Goal: Communication & Community: Share content

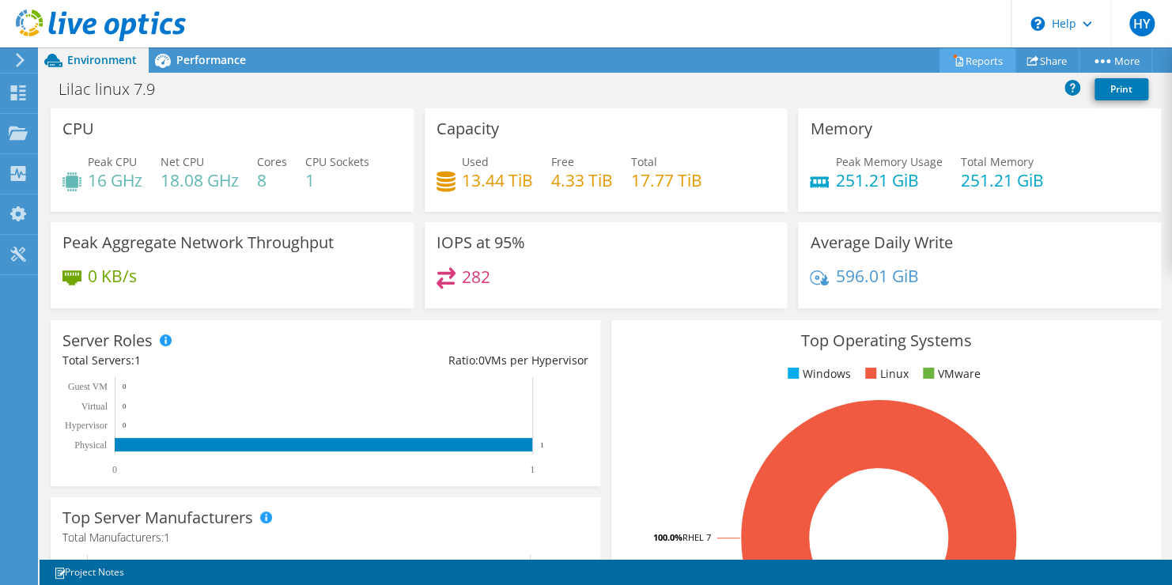
click at [956, 60] on icon at bounding box center [959, 61] width 7 height 9
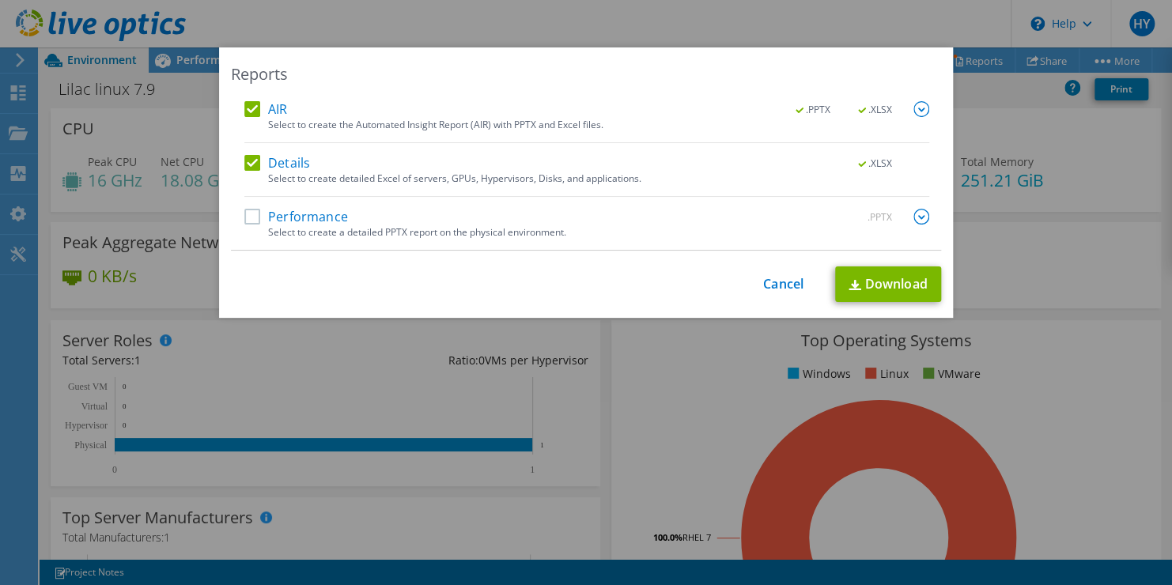
click at [1090, 181] on div "Reports AIR .PPTX .XLSX Select to create the Automated Insight Report (AIR) wit…" at bounding box center [586, 292] width 1172 height 490
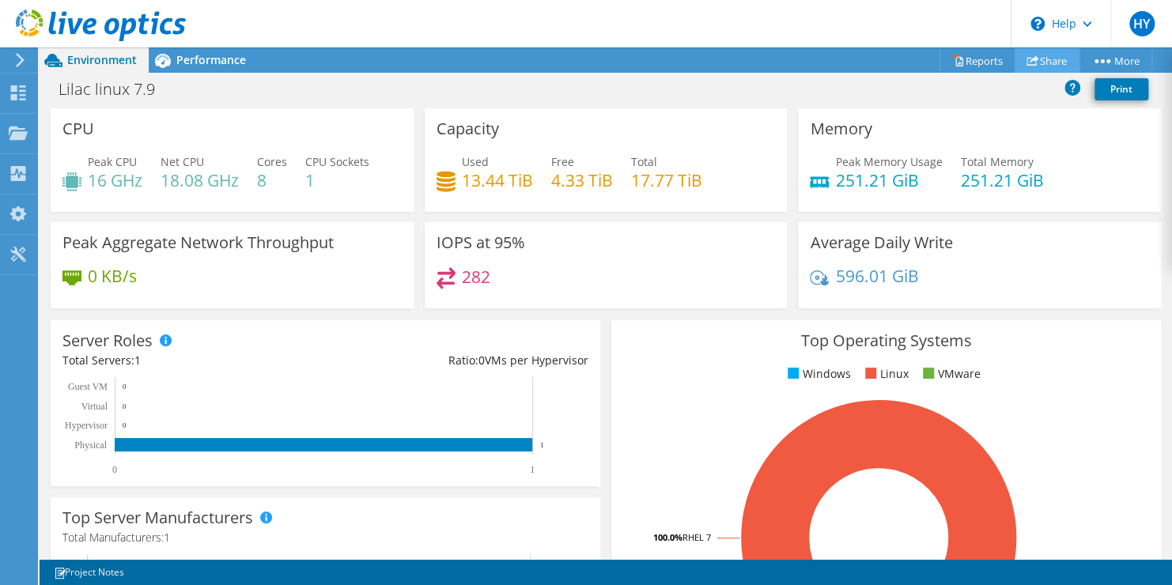
click at [1044, 51] on link "Share" at bounding box center [1047, 60] width 65 height 25
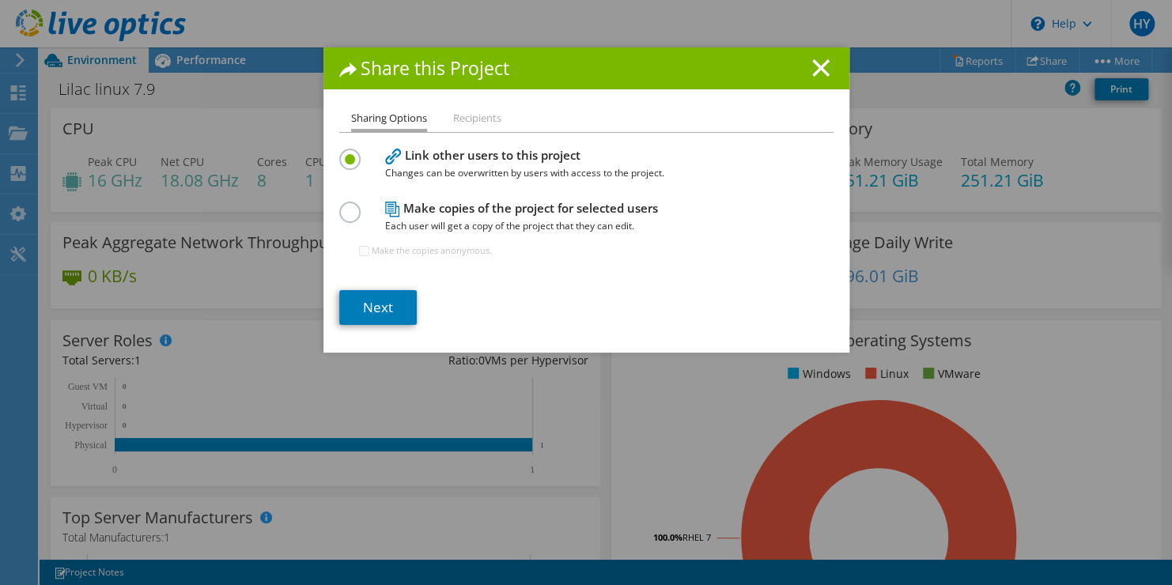
click at [339, 206] on label at bounding box center [353, 204] width 28 height 4
click at [0, 0] on input "radio" at bounding box center [0, 0] width 0 height 0
click at [396, 300] on link "Next" at bounding box center [378, 307] width 78 height 35
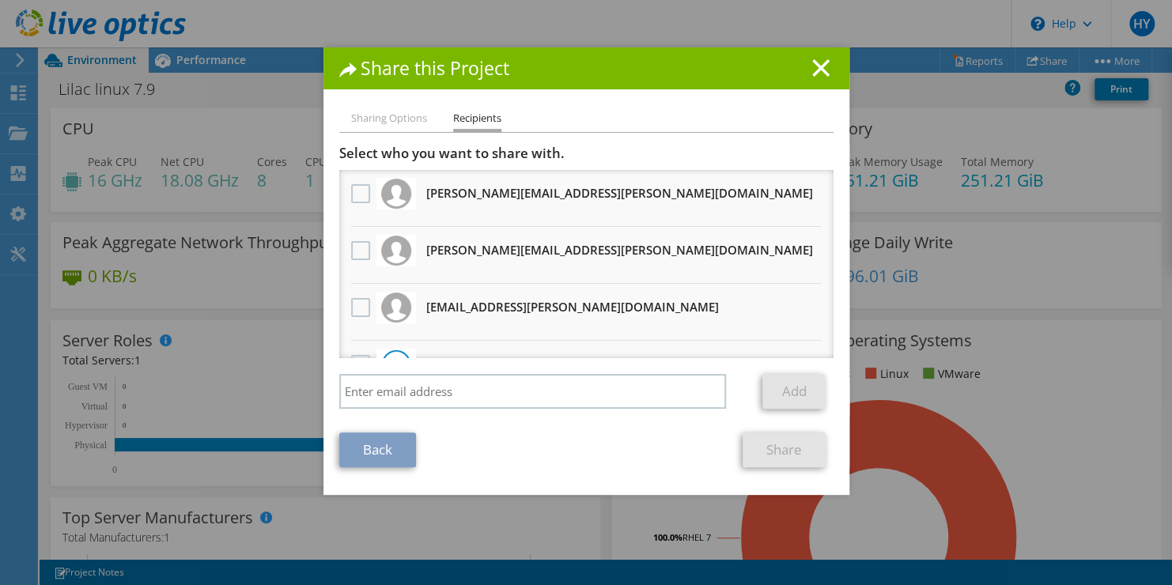
scroll to position [149, 0]
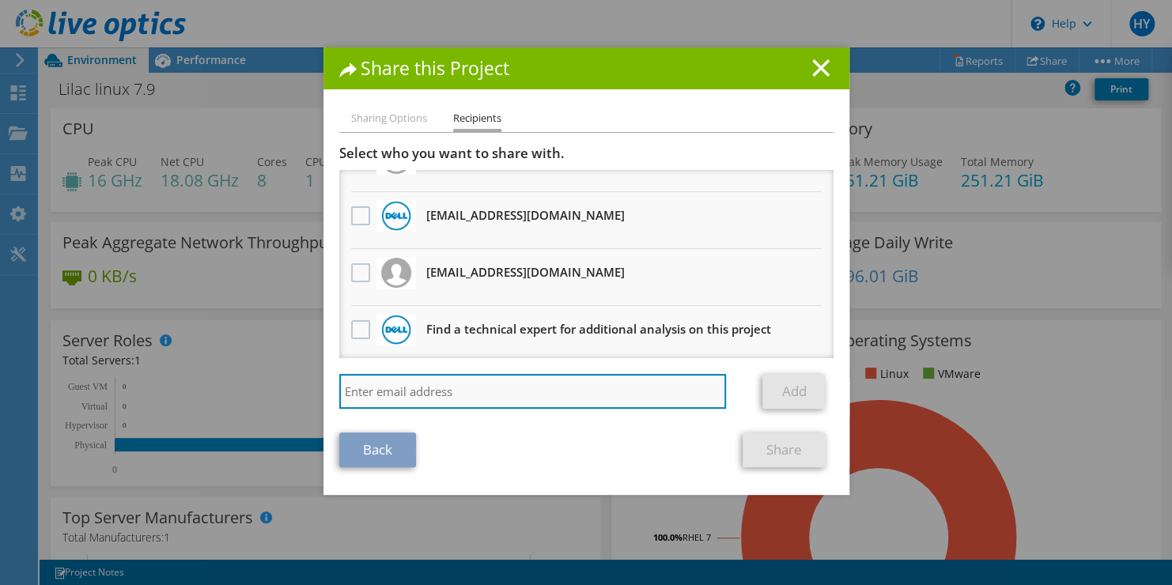
click at [468, 391] on input "search" at bounding box center [533, 391] width 388 height 35
click at [566, 395] on input "mohammad.vantanchi@peelsb.com" at bounding box center [533, 391] width 388 height 35
paste input "search"
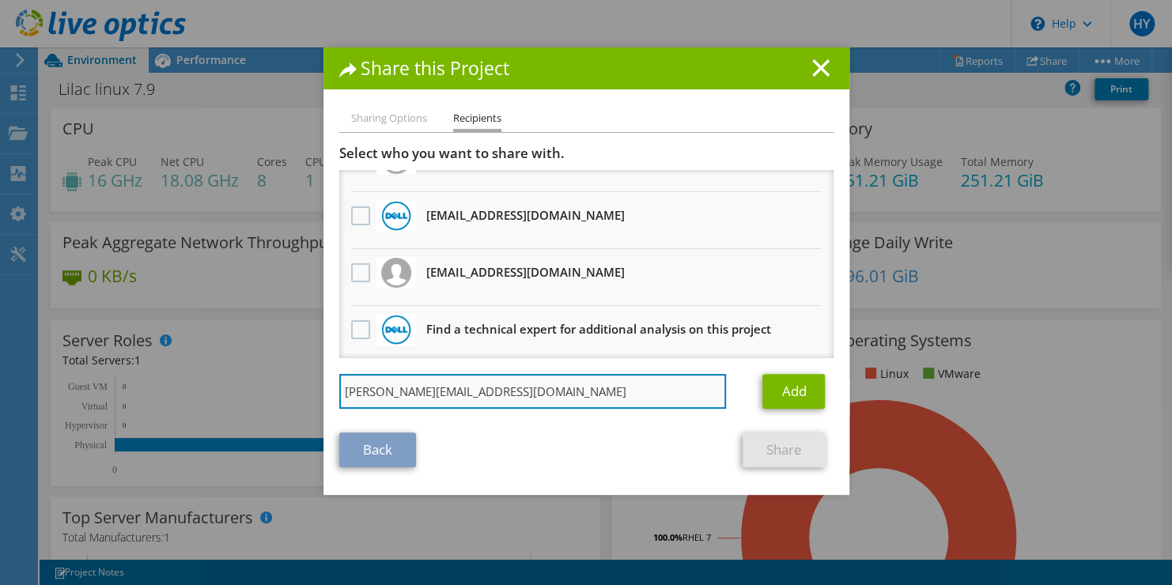
click at [566, 395] on input "mohammad.vatanchi@peelsb.com" at bounding box center [533, 391] width 388 height 35
type input "mohammad.vatanchi@peelsb.com"
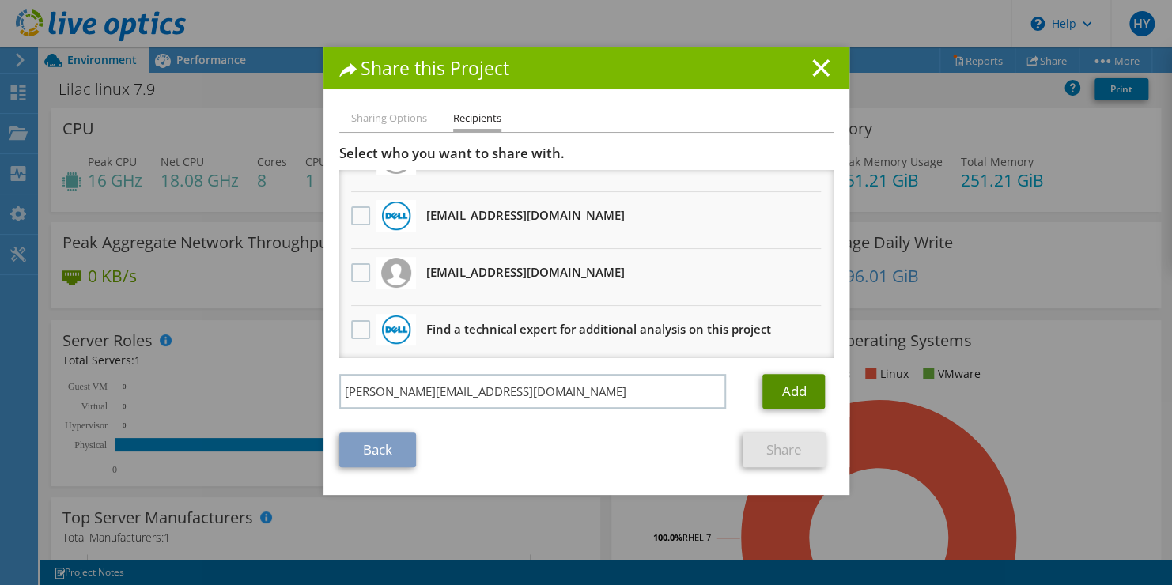
click at [771, 399] on link "Add" at bounding box center [794, 391] width 62 height 35
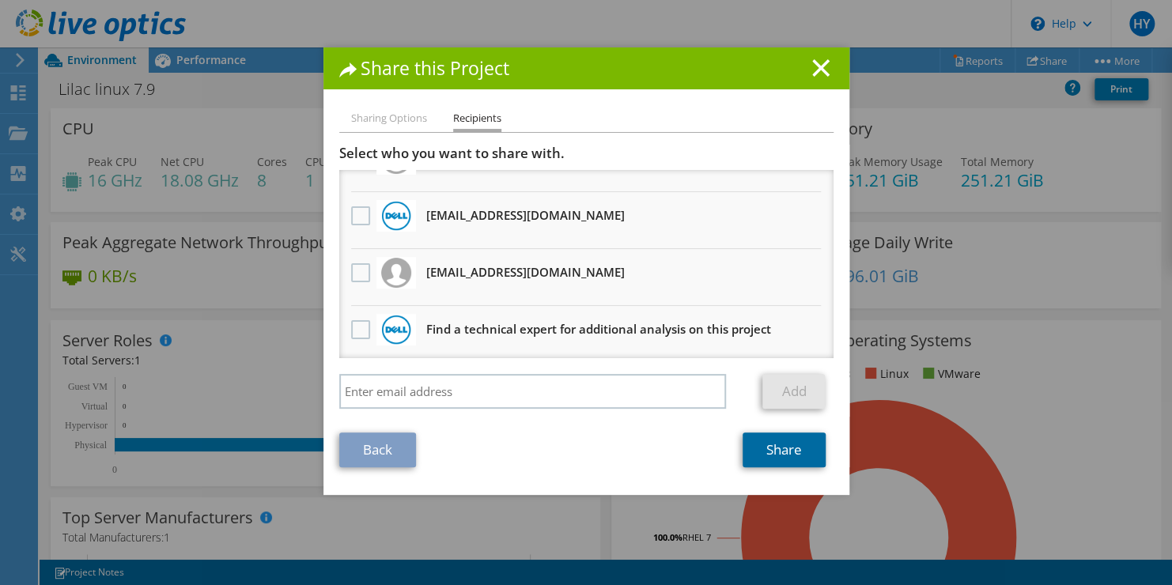
click at [762, 463] on link "Share" at bounding box center [784, 450] width 83 height 35
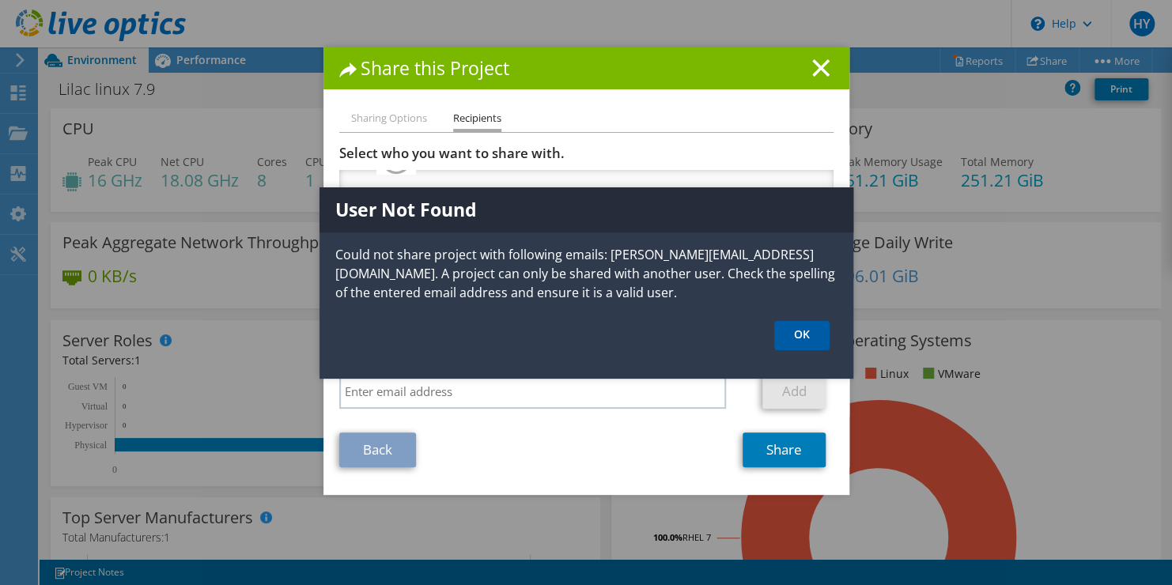
click at [810, 328] on link "OK" at bounding box center [801, 335] width 55 height 29
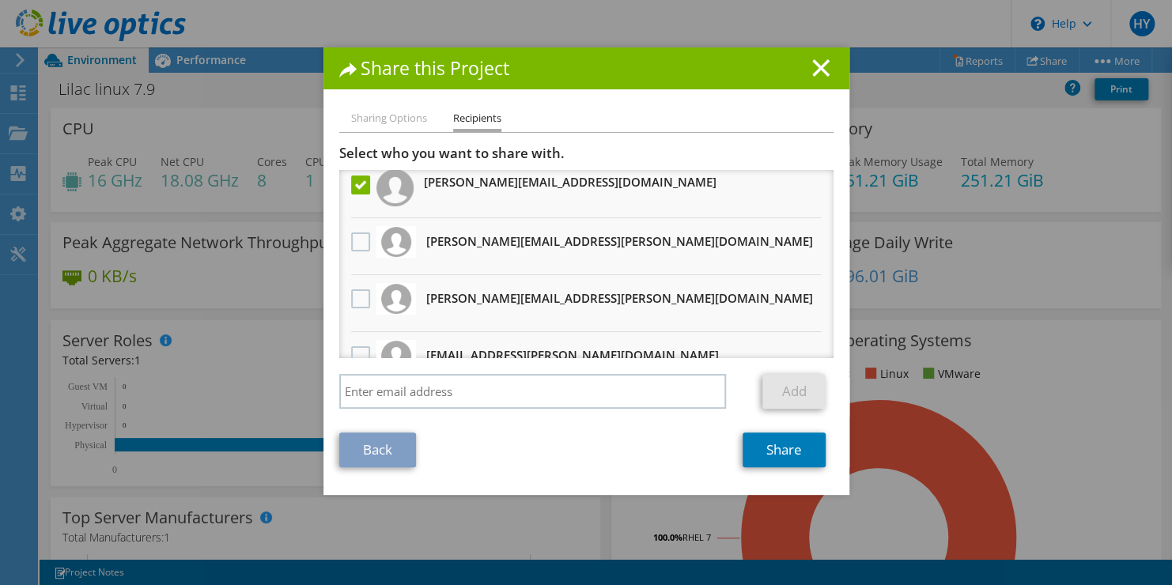
scroll to position [0, 0]
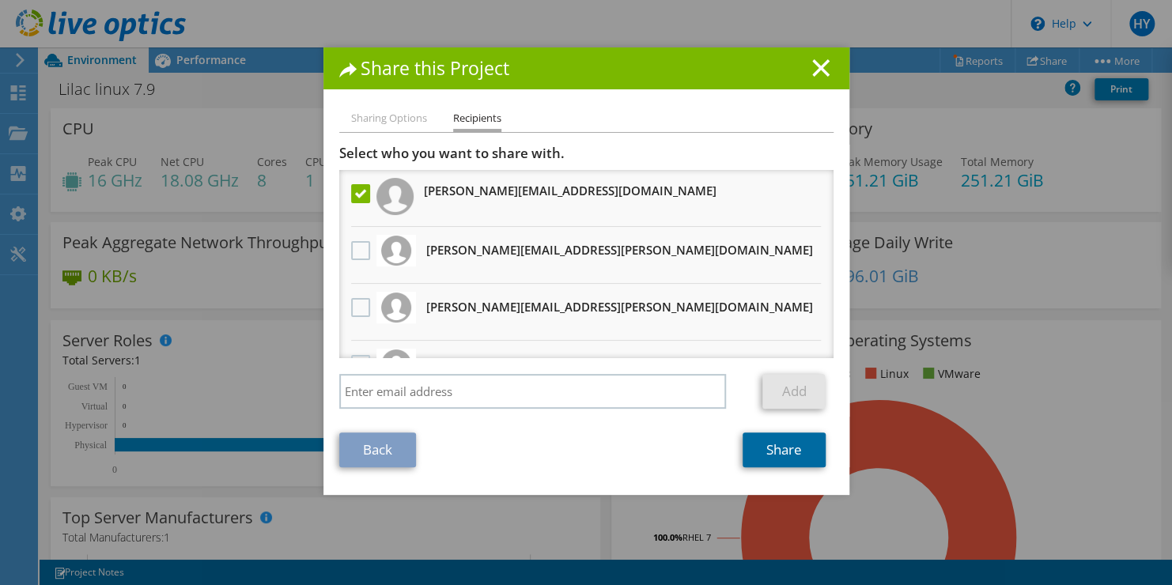
click at [785, 456] on link "Share" at bounding box center [784, 450] width 83 height 35
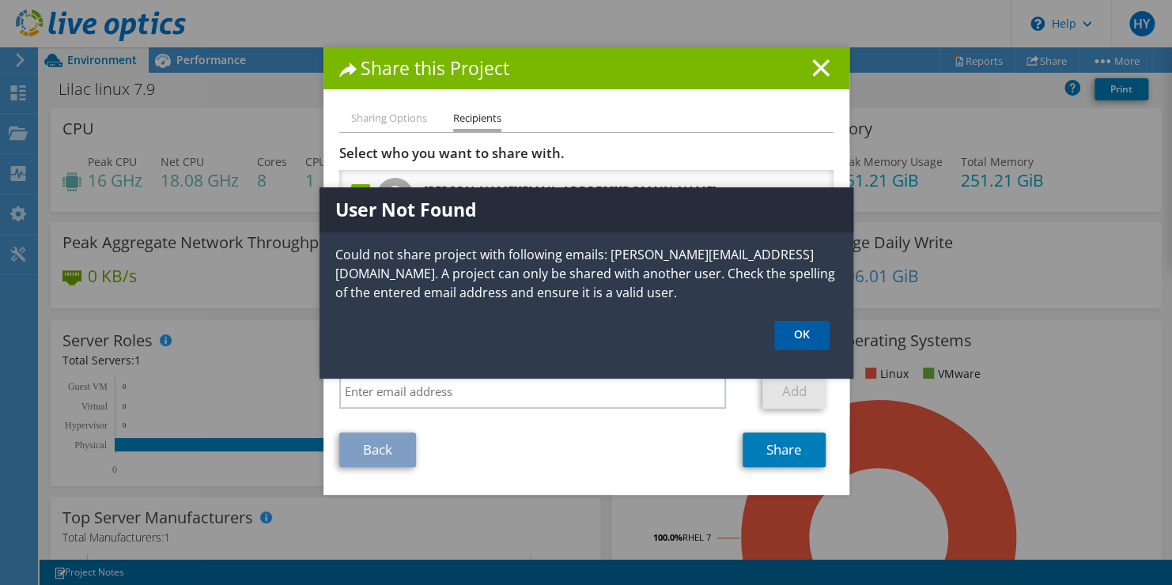
click at [796, 335] on link "OK" at bounding box center [801, 335] width 55 height 29
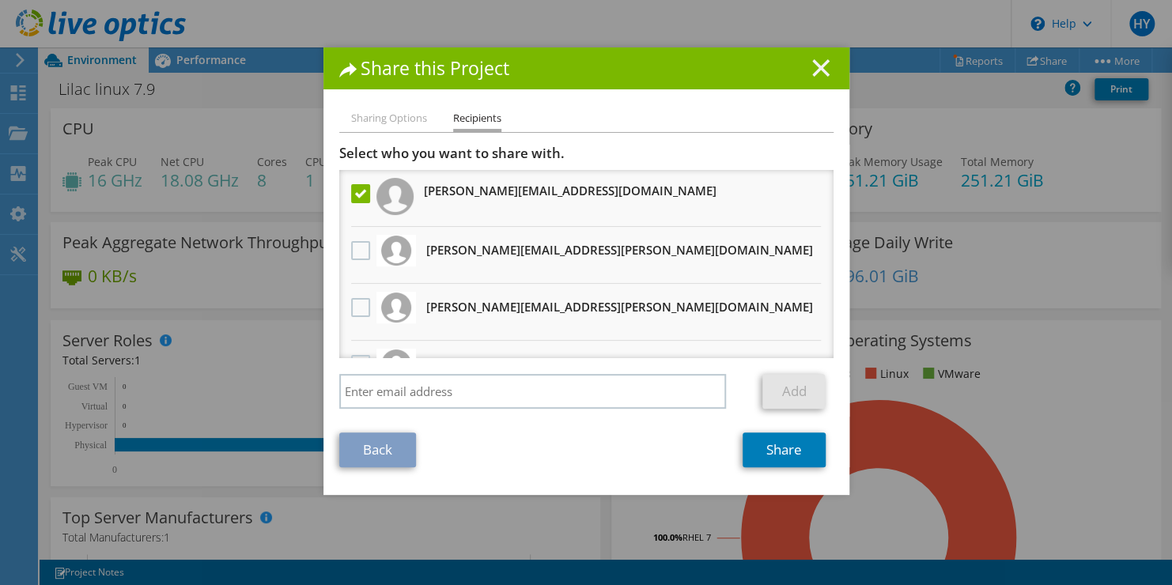
click at [817, 65] on line at bounding box center [821, 68] width 16 height 16
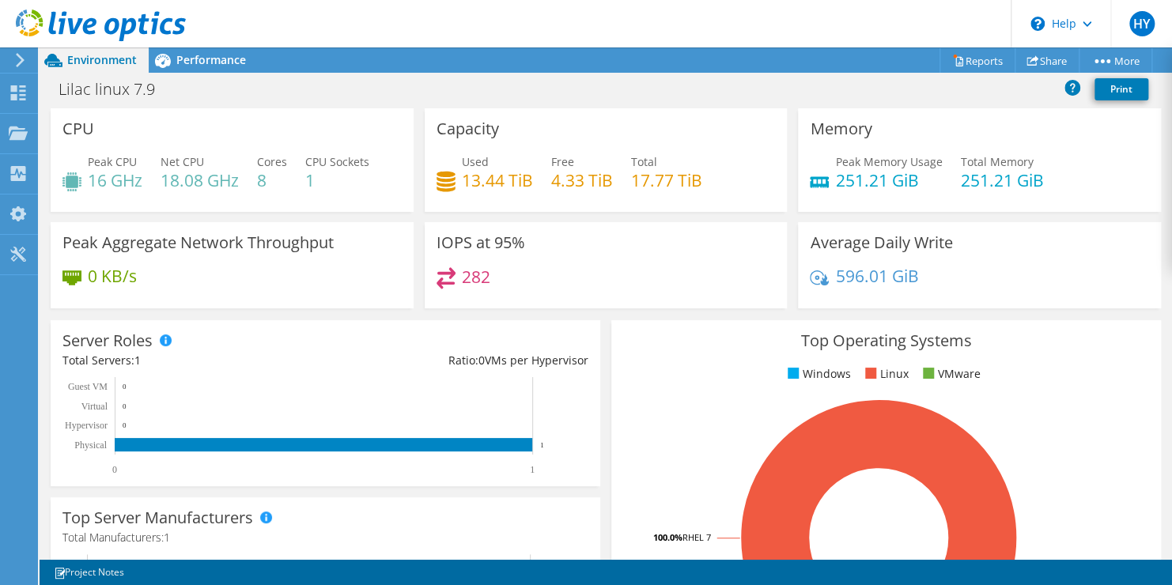
scroll to position [60, 0]
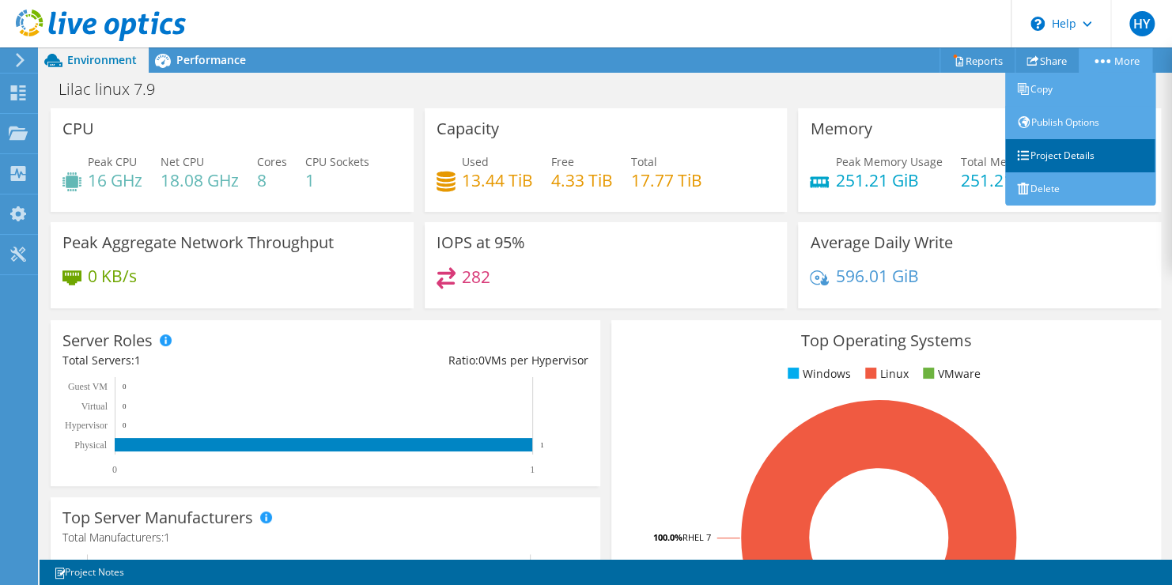
click at [1047, 158] on link "Project Details" at bounding box center [1080, 155] width 150 height 33
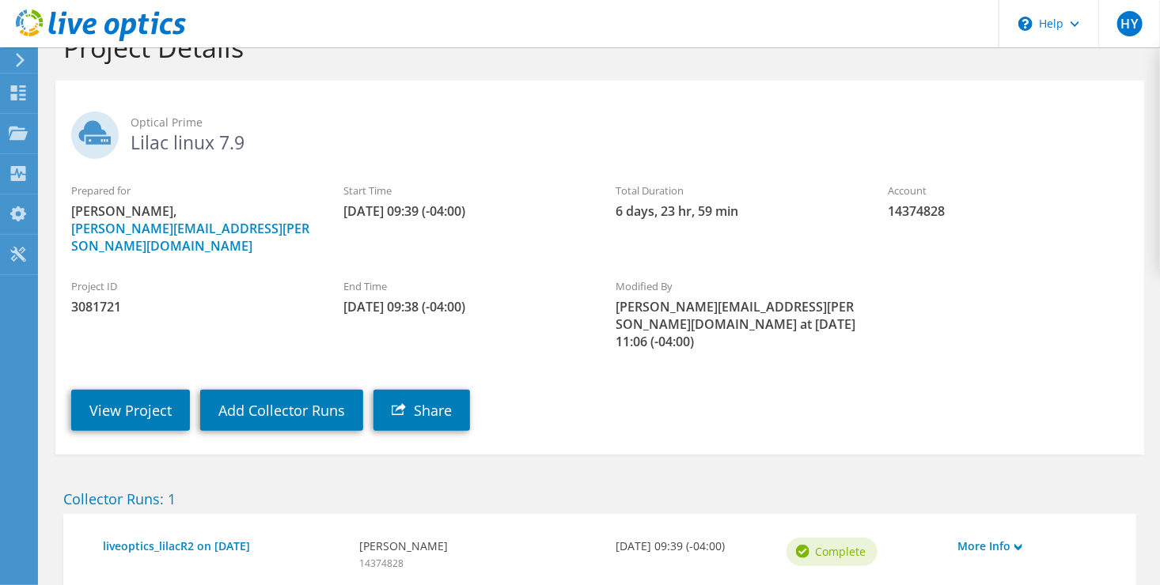
scroll to position [41, 0]
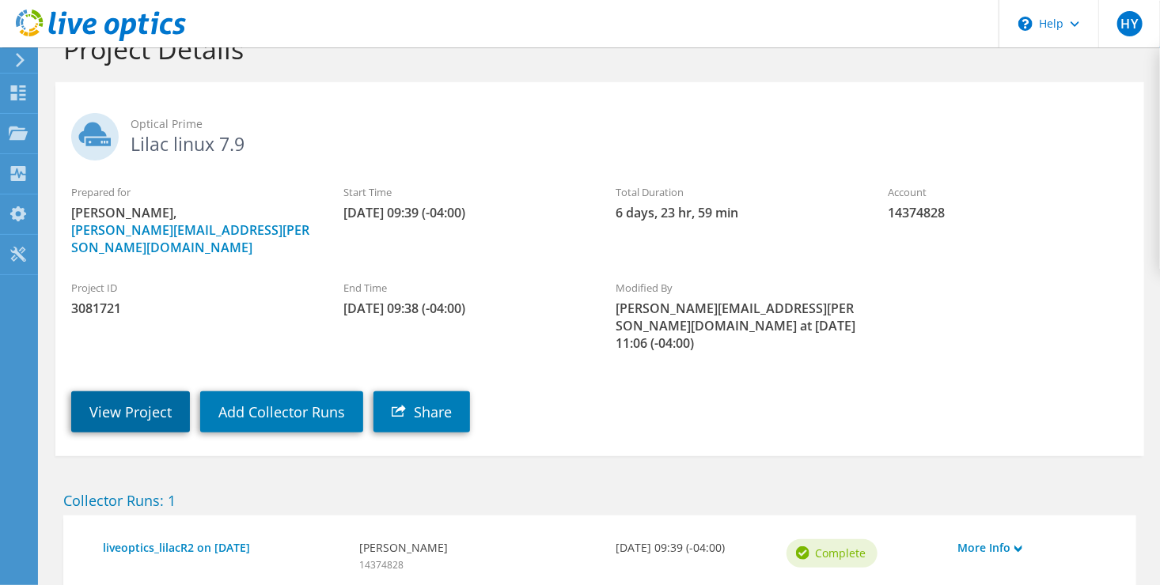
click at [169, 392] on link "View Project" at bounding box center [130, 412] width 119 height 41
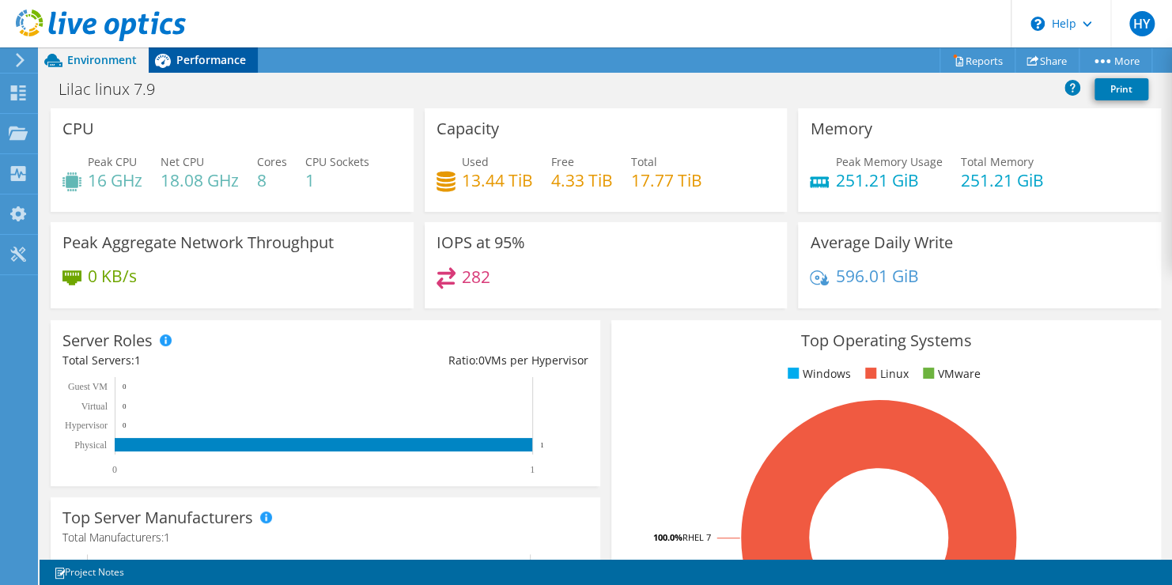
click at [176, 59] on span "Performance" at bounding box center [211, 59] width 70 height 15
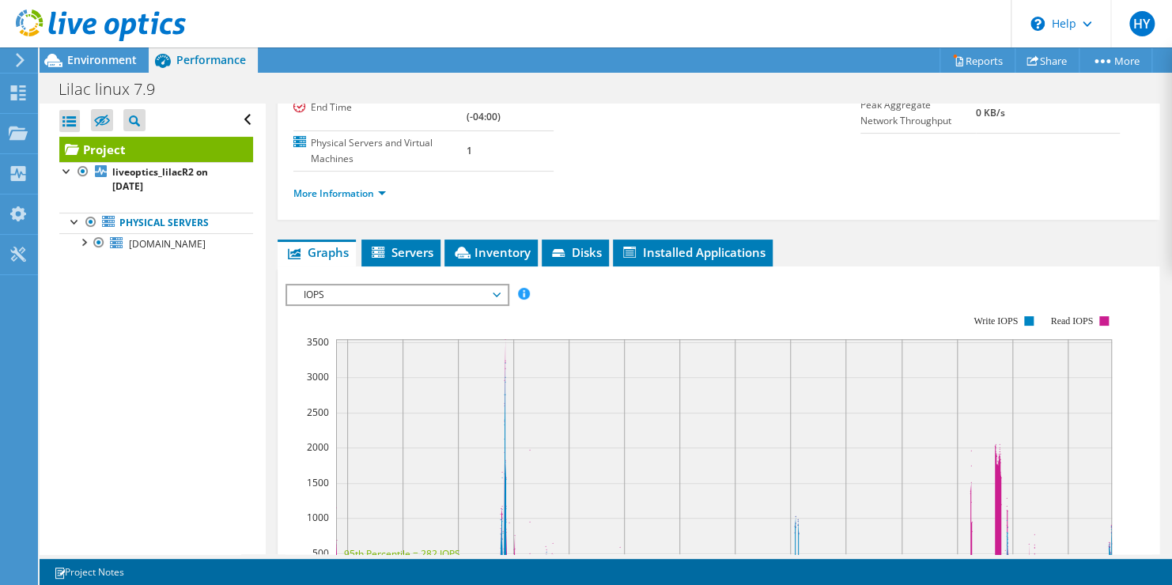
scroll to position [218, 0]
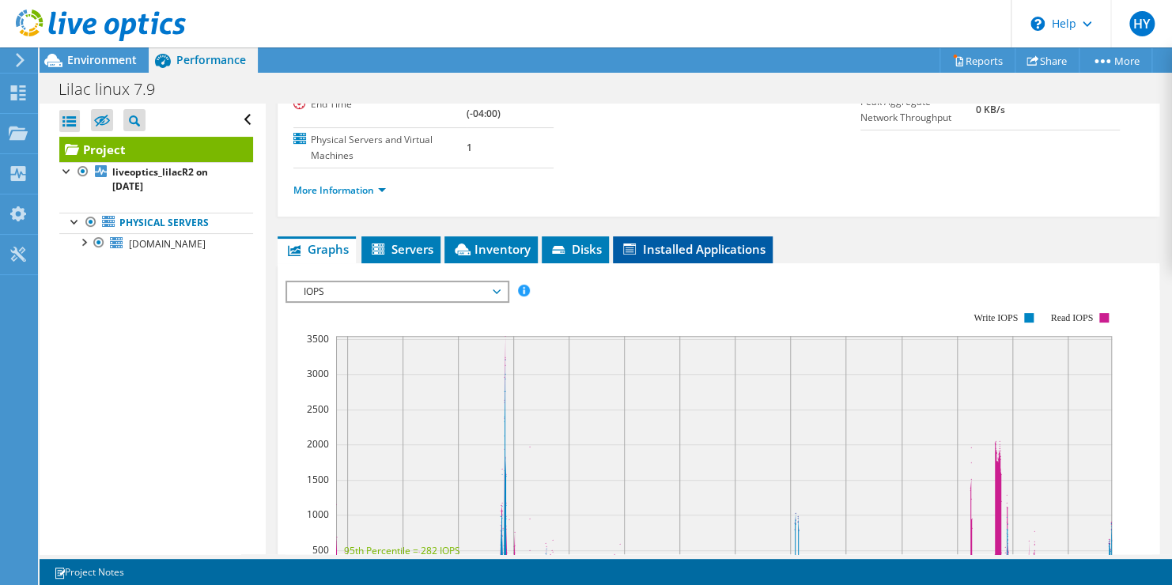
click at [680, 241] on span "Installed Applications" at bounding box center [693, 249] width 144 height 16
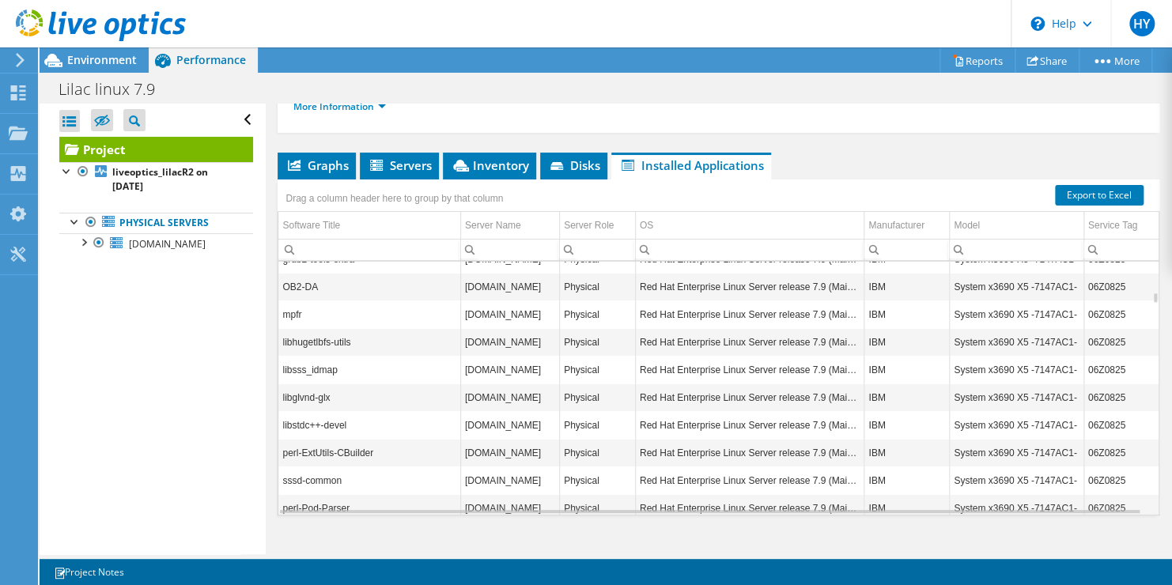
scroll to position [1085, 0]
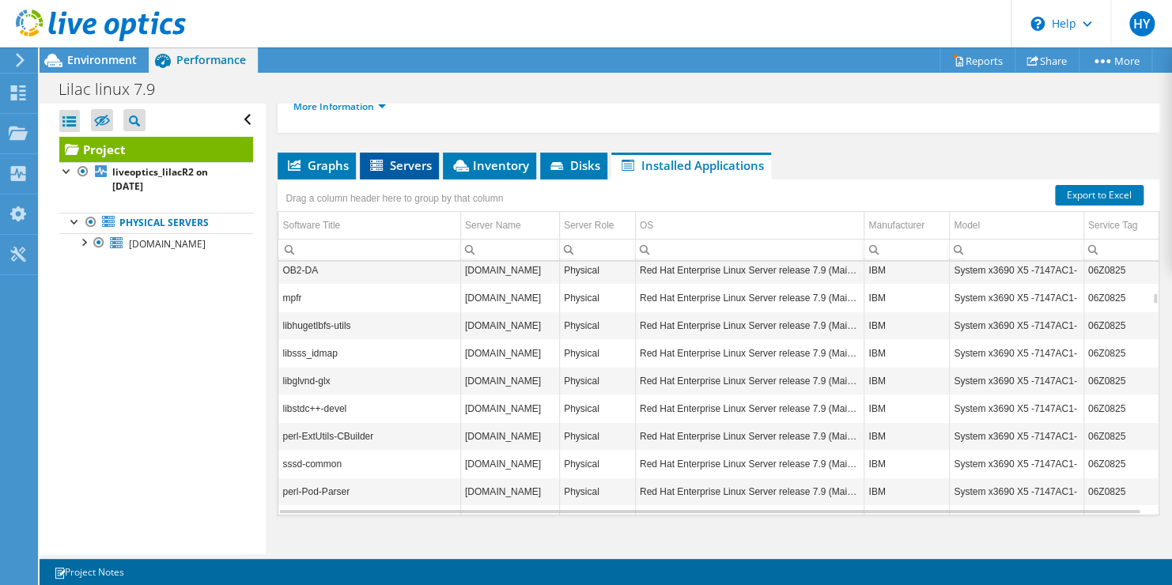
click at [384, 160] on icon at bounding box center [378, 166] width 16 height 13
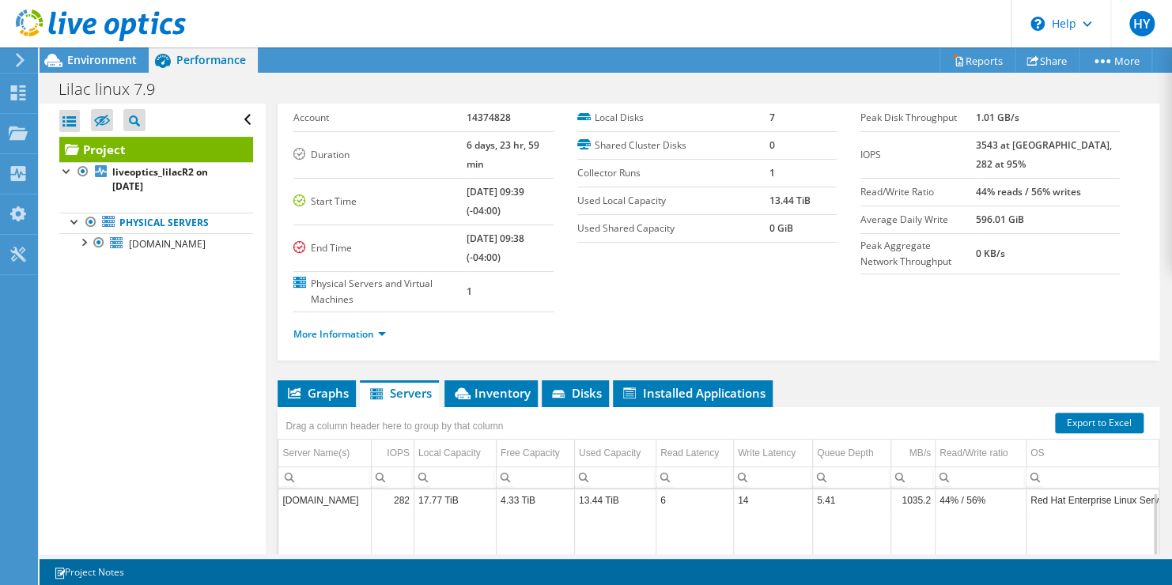
scroll to position [0, 0]
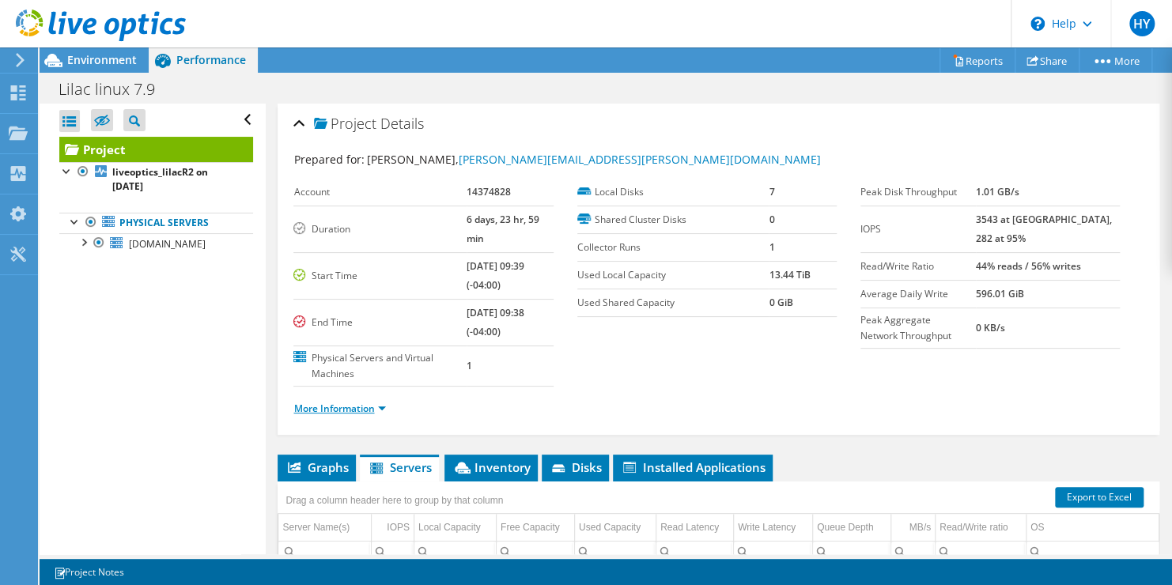
click at [374, 402] on link "More Information" at bounding box center [339, 408] width 93 height 13
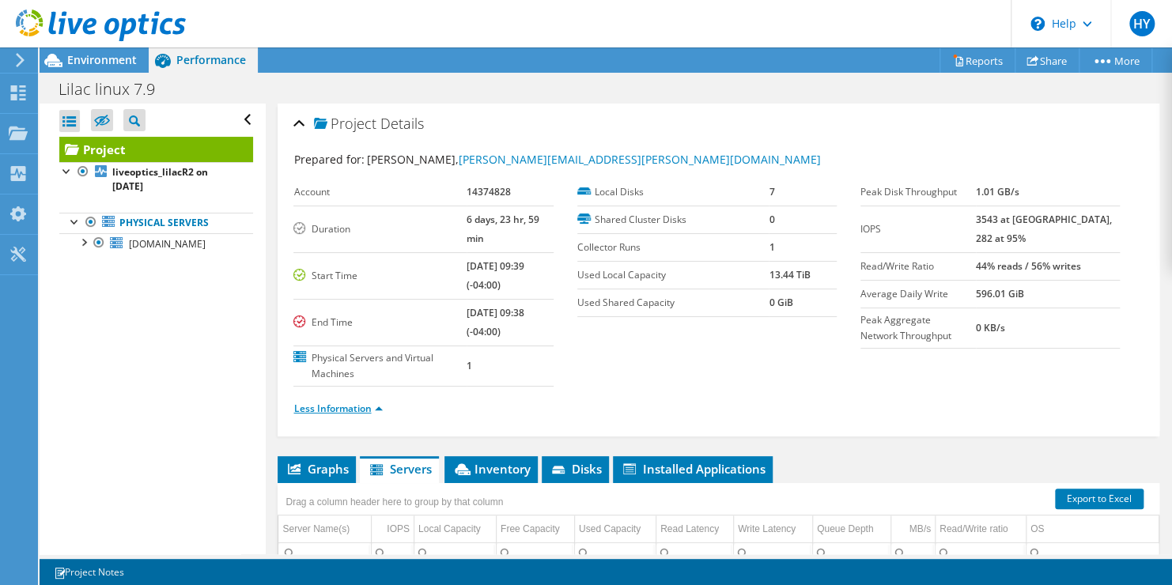
click at [374, 402] on link "Less Information" at bounding box center [337, 408] width 89 height 13
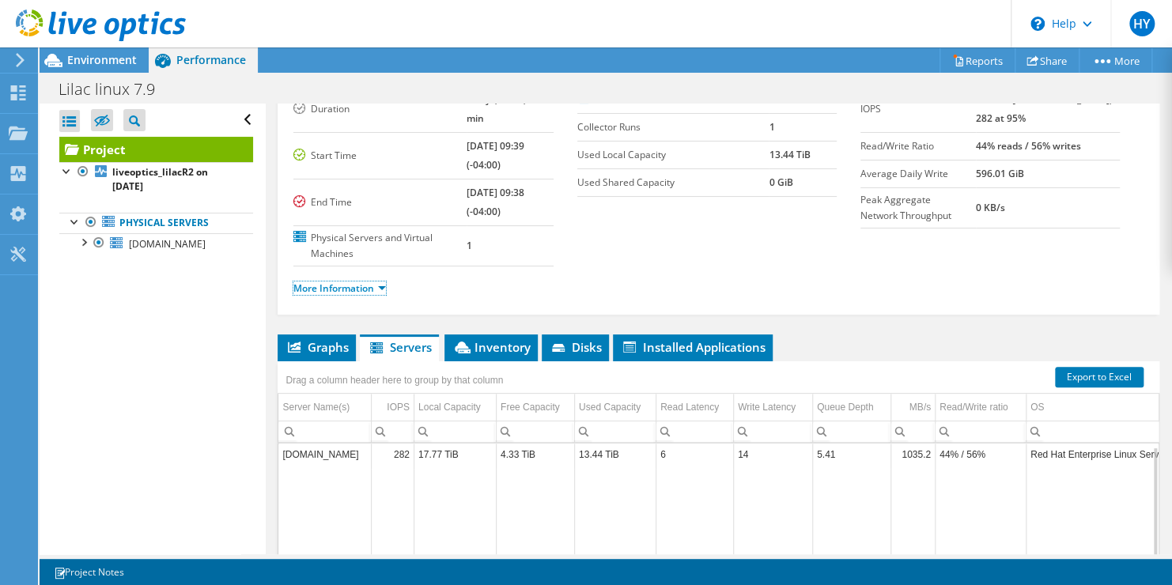
scroll to position [100, 0]
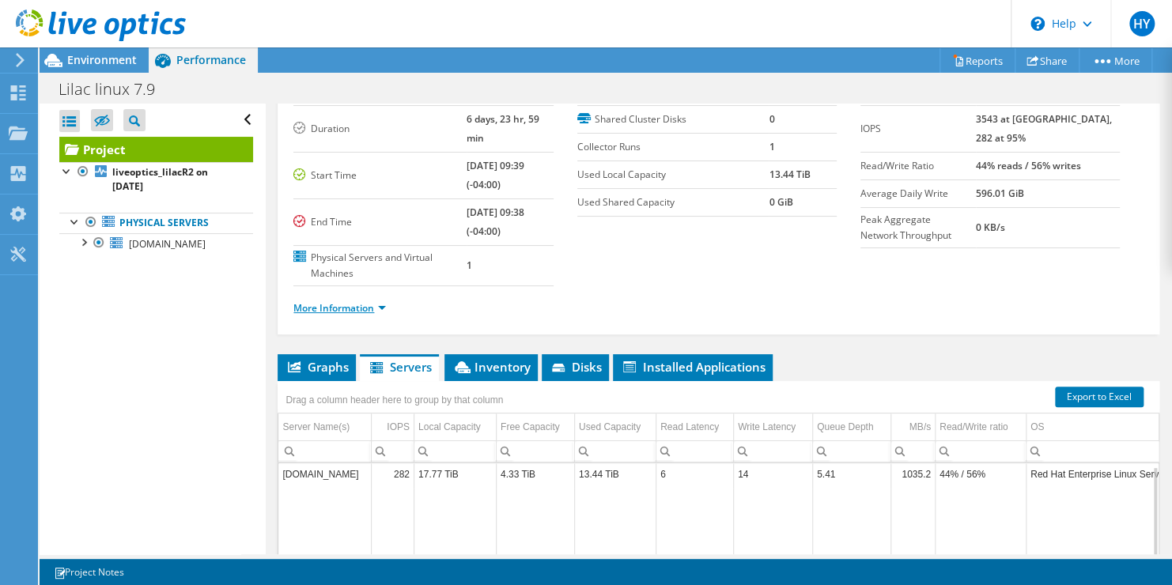
click at [384, 301] on link "More Information" at bounding box center [339, 307] width 93 height 13
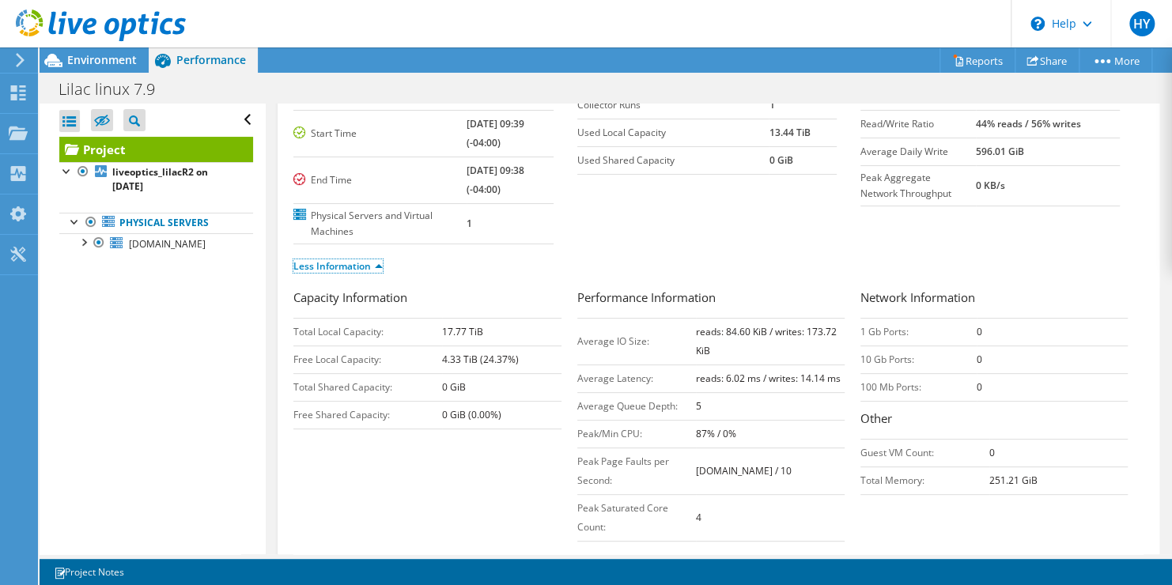
scroll to position [144, 0]
click at [1081, 252] on ul "Less Information" at bounding box center [718, 262] width 850 height 21
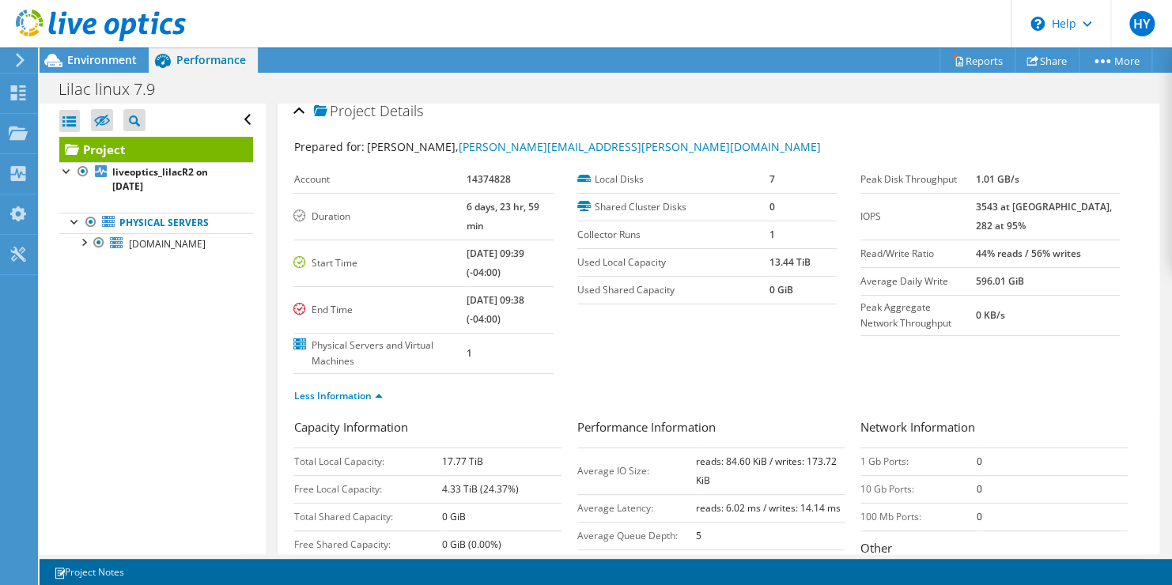
scroll to position [0, 0]
